Goal: Task Accomplishment & Management: Manage account settings

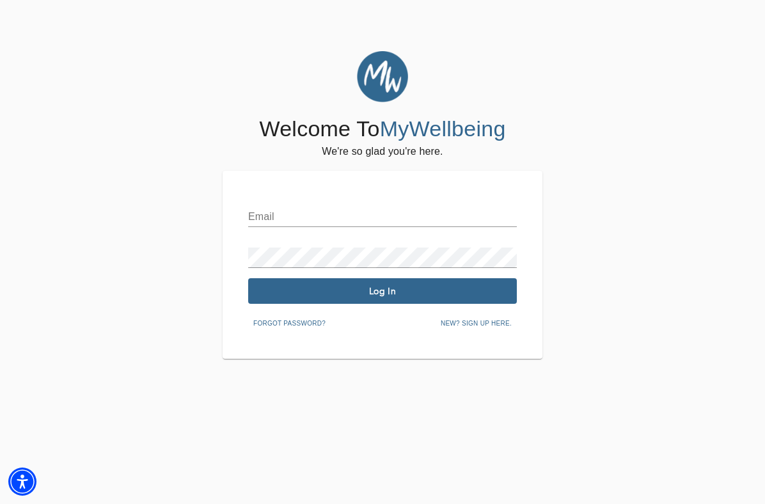
click at [332, 222] on input "text" at bounding box center [382, 217] width 269 height 20
type input "[PERSON_NAME][EMAIL_ADDRESS][DOMAIN_NAME]"
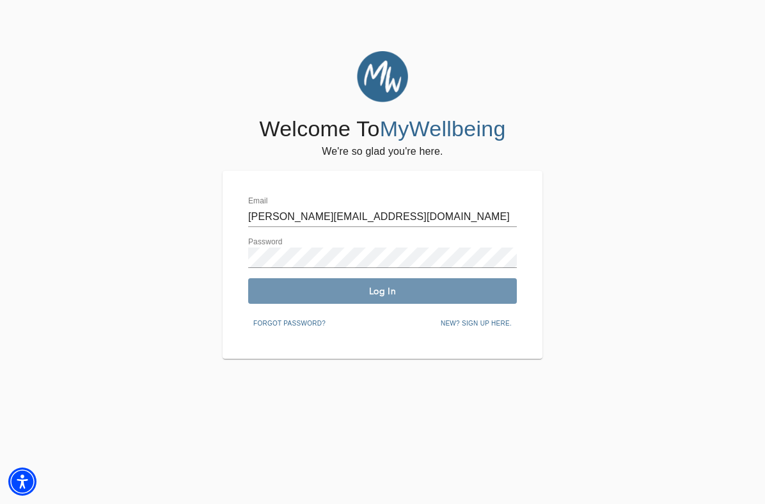
click at [339, 283] on button "Log In" at bounding box center [382, 291] width 269 height 26
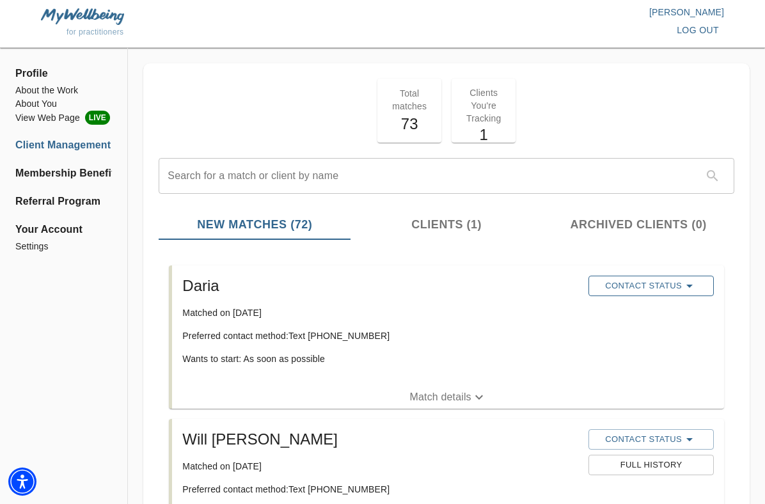
click at [600, 288] on span "Contact Status" at bounding box center [651, 285] width 113 height 15
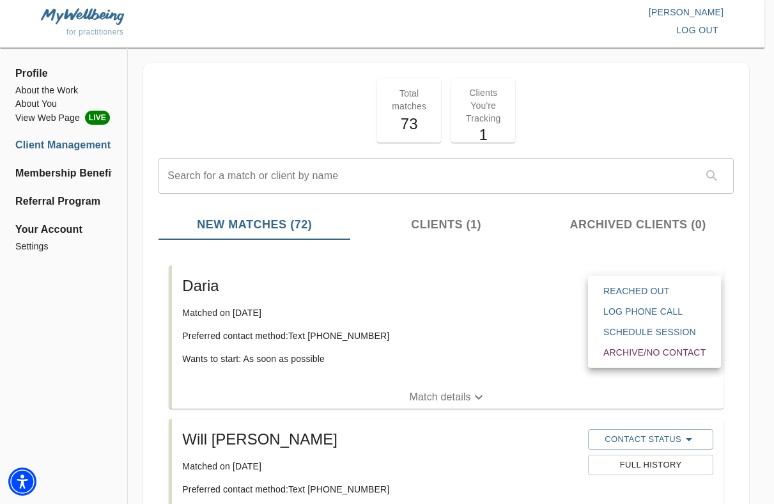
click at [622, 295] on span "Reached Out" at bounding box center [655, 291] width 102 height 13
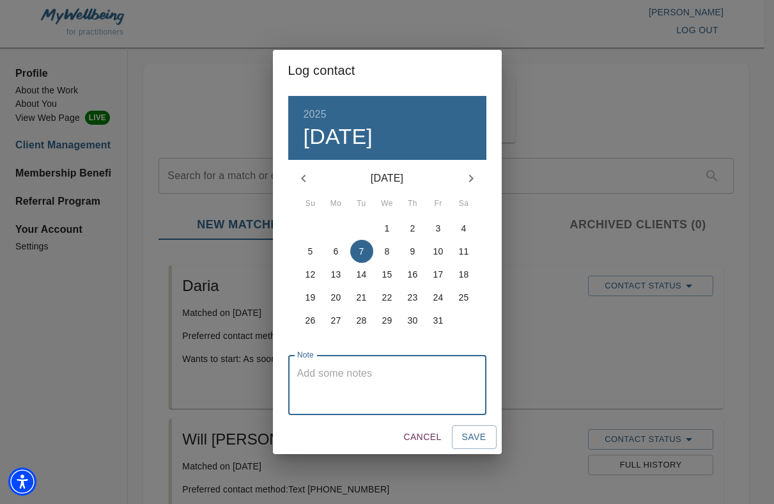
click at [366, 375] on textarea at bounding box center [387, 385] width 180 height 36
type textarea "r"
type textarea "texted"
click at [458, 438] on button "Save" at bounding box center [474, 437] width 45 height 24
